Goal: Task Accomplishment & Management: Complete application form

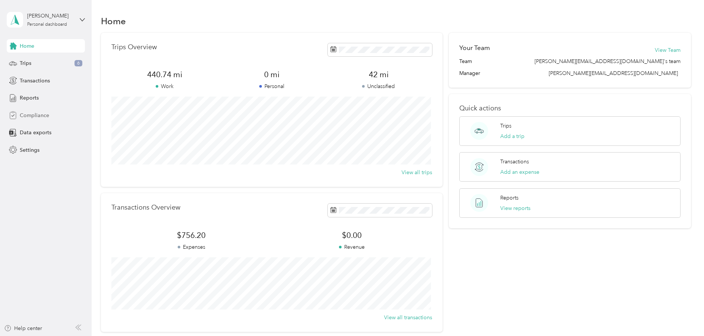
click at [28, 114] on span "Compliance" at bounding box center [34, 115] width 29 height 8
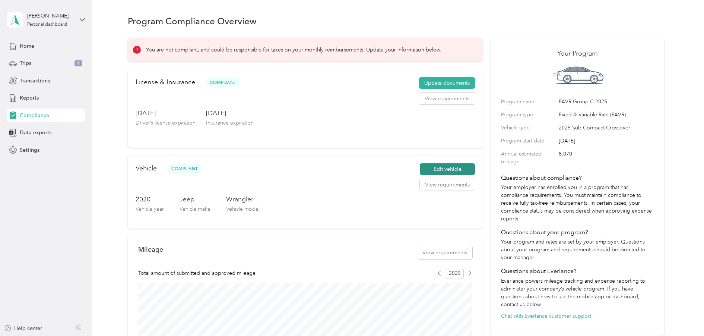
click at [445, 164] on button "Edit vehicle" at bounding box center [447, 169] width 55 height 12
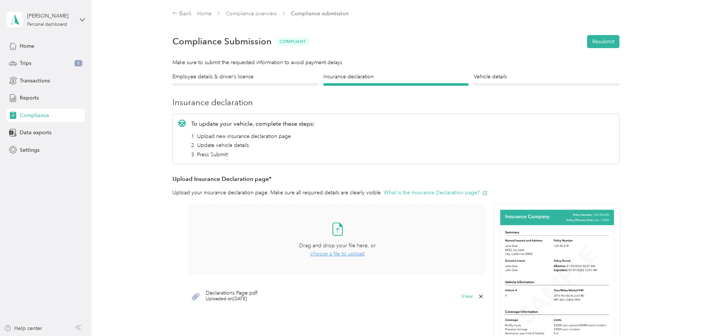
click at [334, 252] on span "choose a file to upload" at bounding box center [337, 253] width 54 height 6
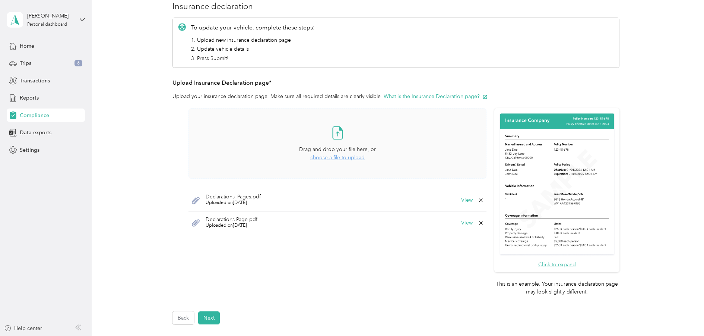
scroll to position [149, 0]
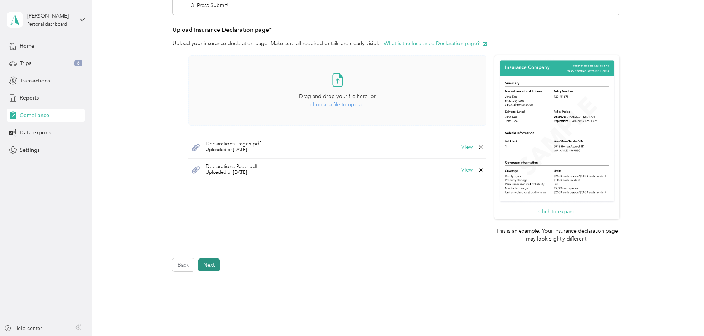
click at [213, 258] on button "Next" at bounding box center [209, 264] width 22 height 13
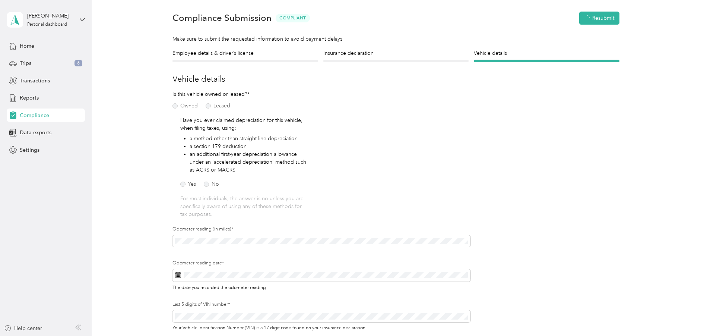
scroll to position [9, 0]
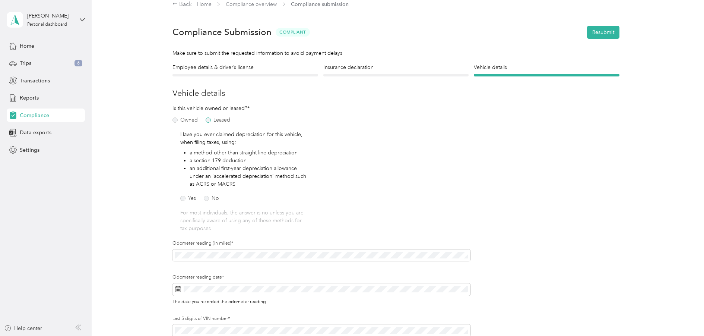
click at [207, 118] on label "Leased" at bounding box center [218, 119] width 25 height 5
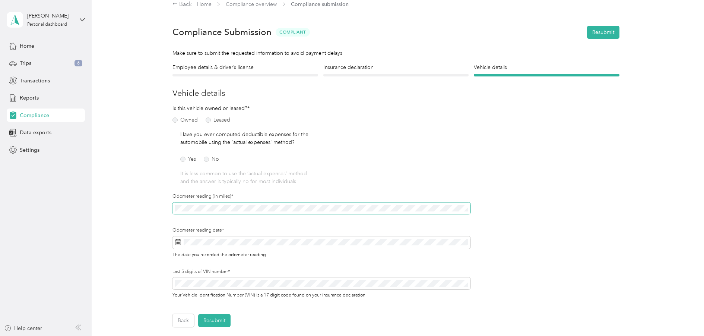
click at [165, 205] on div "Employee details & driver’s license License Insurance declaration Insurance Veh…" at bounding box center [396, 194] width 536 height 263
click at [139, 190] on div "Employee details & driver’s license License Insurance declaration Insurance Veh…" at bounding box center [396, 194] width 536 height 263
click at [244, 139] on icon at bounding box center [244, 140] width 4 height 7
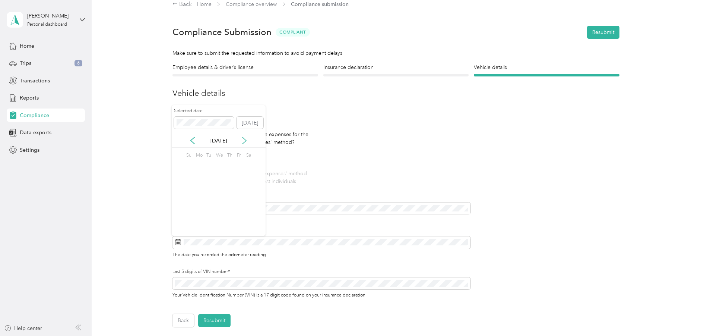
click at [244, 139] on icon at bounding box center [244, 140] width 4 height 7
click at [193, 144] on icon at bounding box center [192, 140] width 7 height 7
click at [243, 143] on icon at bounding box center [244, 140] width 4 height 7
click at [209, 168] on div "30" at bounding box center [209, 166] width 10 height 9
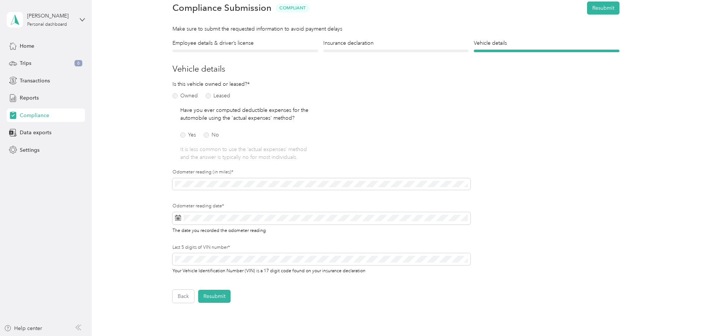
scroll to position [47, 0]
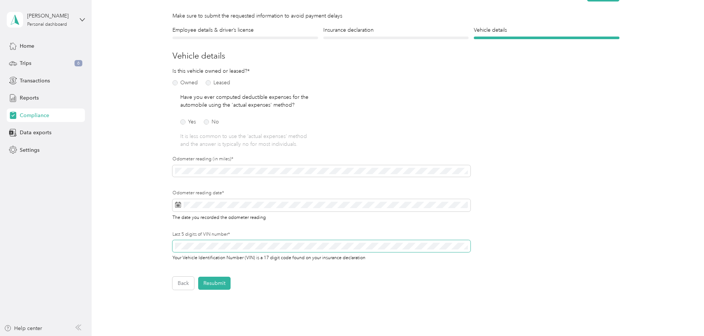
click at [146, 243] on div "Employee details & driver’s license License Insurance declaration Insurance Veh…" at bounding box center [396, 157] width 536 height 263
click at [208, 284] on button "Resubmit" at bounding box center [214, 282] width 32 height 13
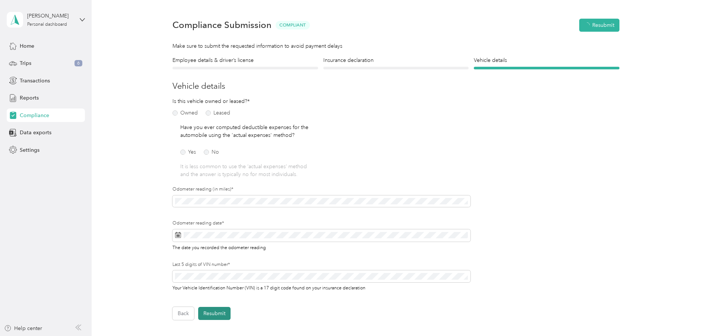
scroll to position [9, 0]
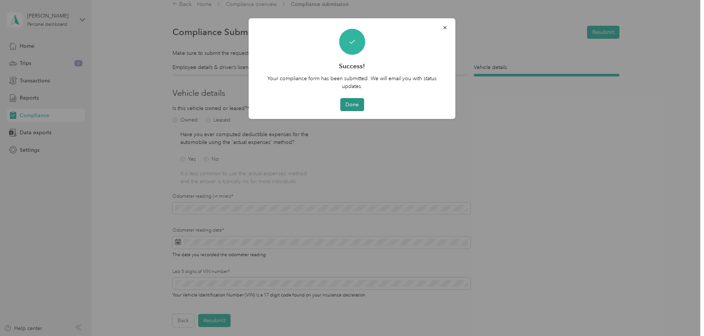
click at [354, 104] on button "Done" at bounding box center [352, 104] width 24 height 13
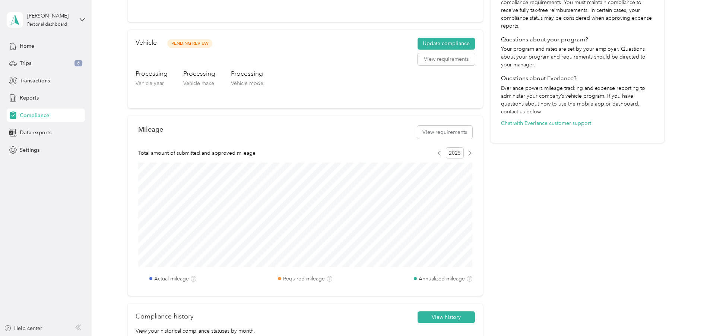
scroll to position [196, 0]
